Goal: Transaction & Acquisition: Purchase product/service

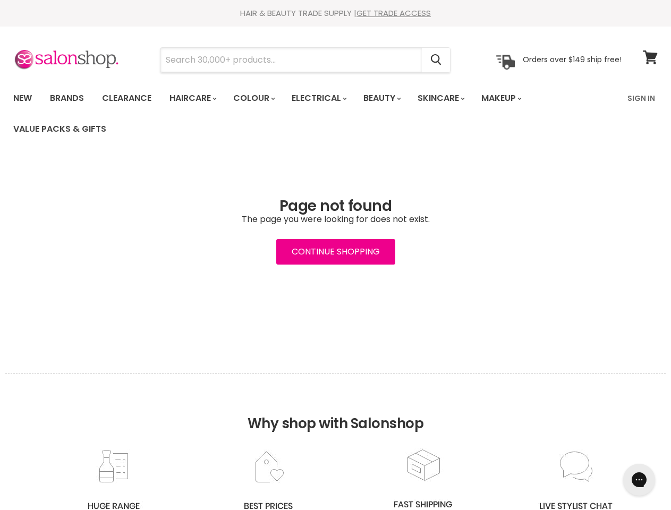
click at [292, 60] on input "Search" at bounding box center [292, 60] width 262 height 24
click at [437, 60] on icon "Search" at bounding box center [436, 60] width 11 height 11
click at [196, 98] on link "Haircare" at bounding box center [193, 98] width 62 height 22
